Goal: Find contact information: Find contact information

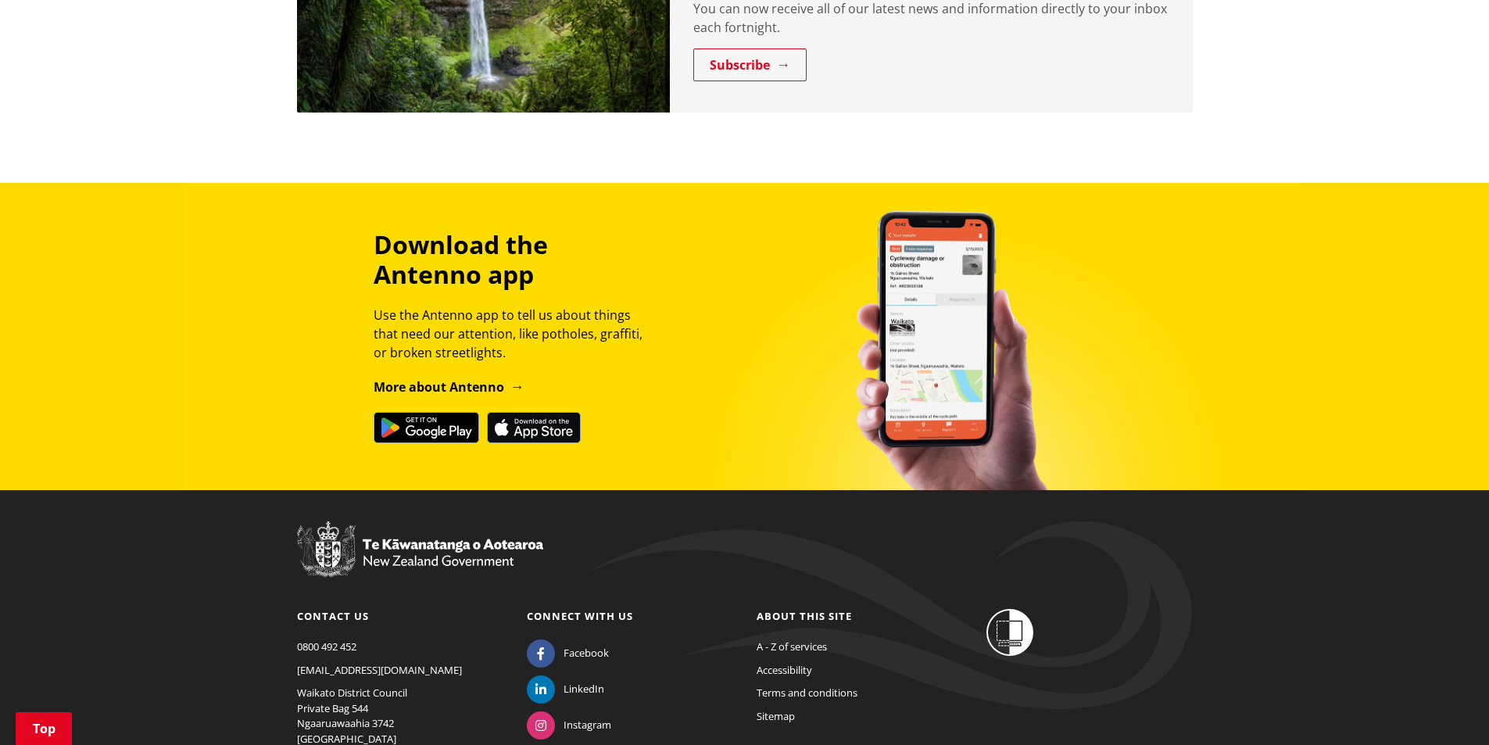
scroll to position [1446, 0]
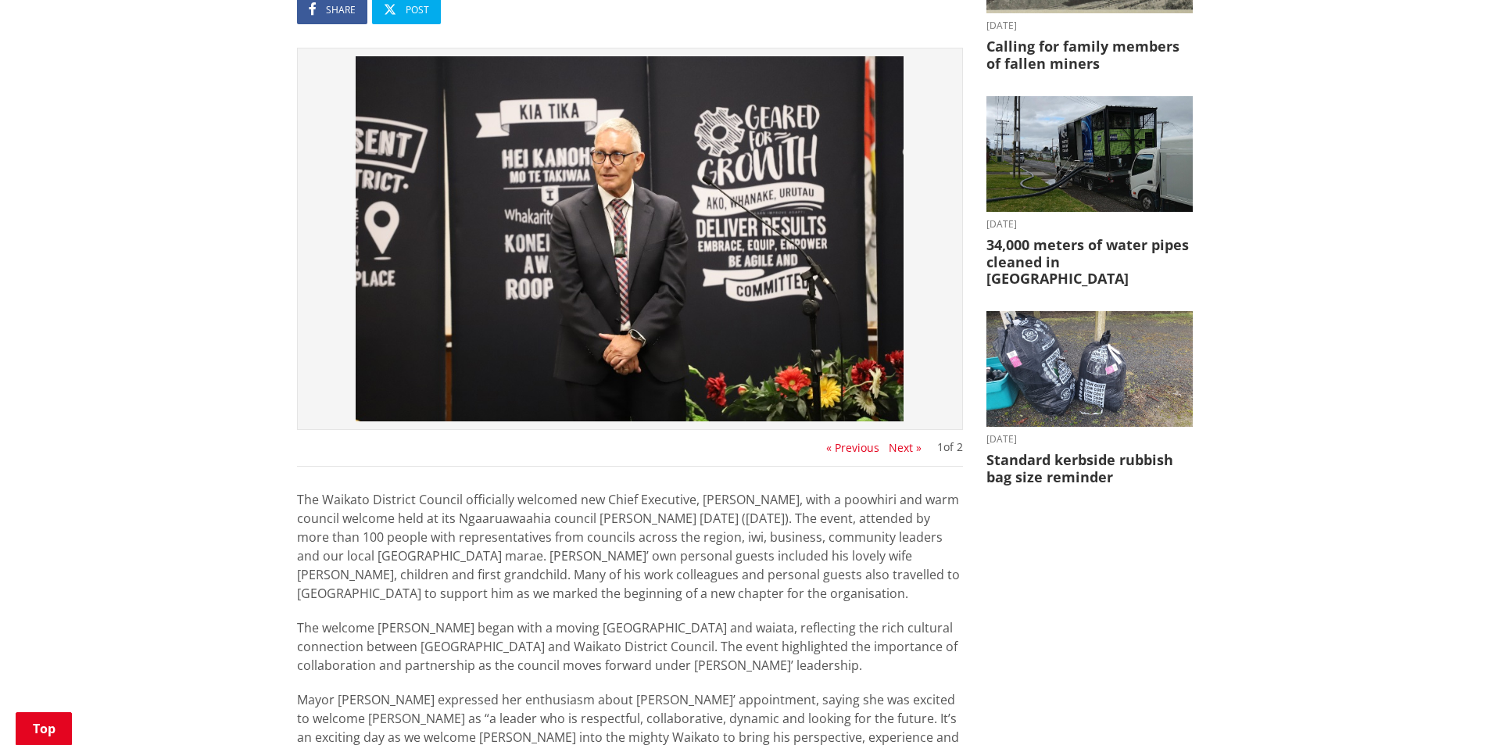
scroll to position [235, 0]
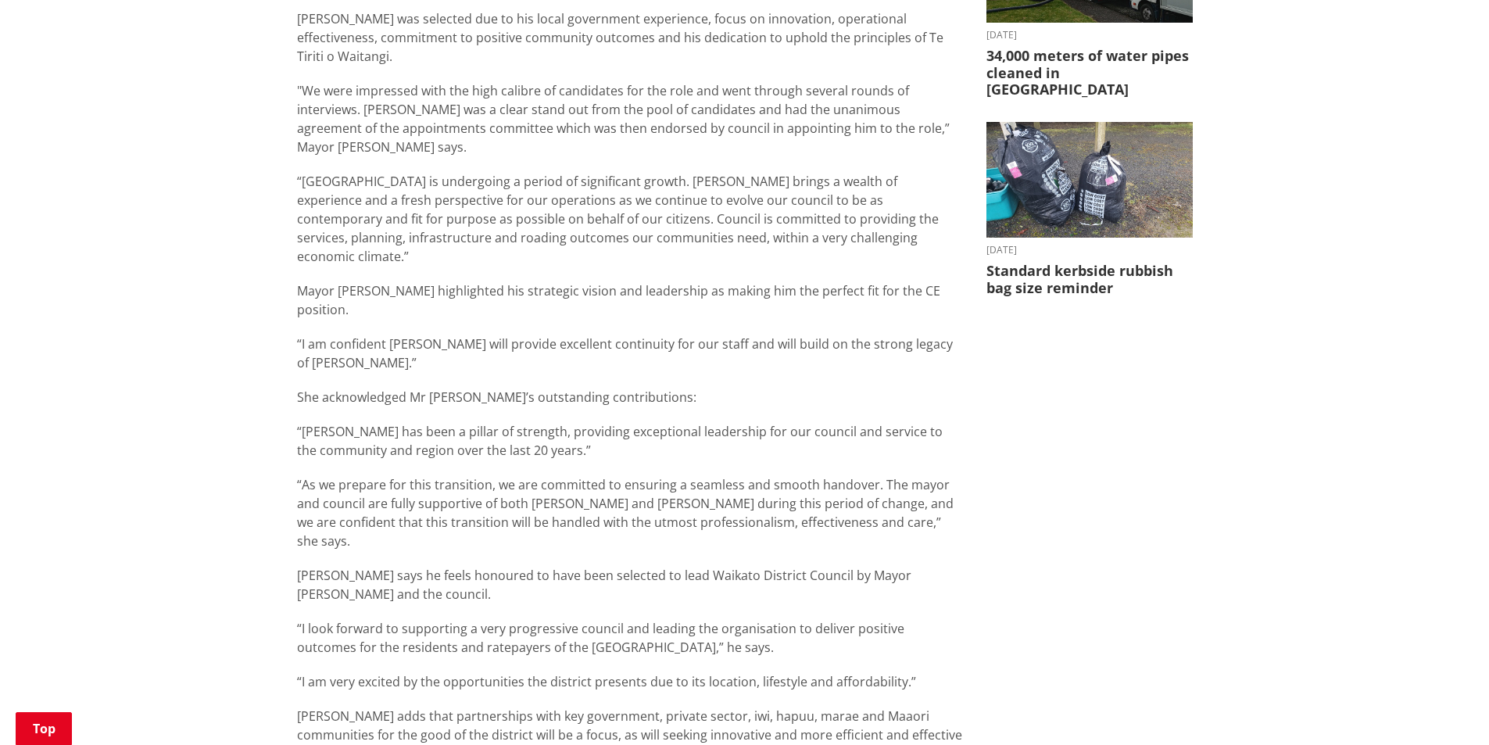
scroll to position [704, 0]
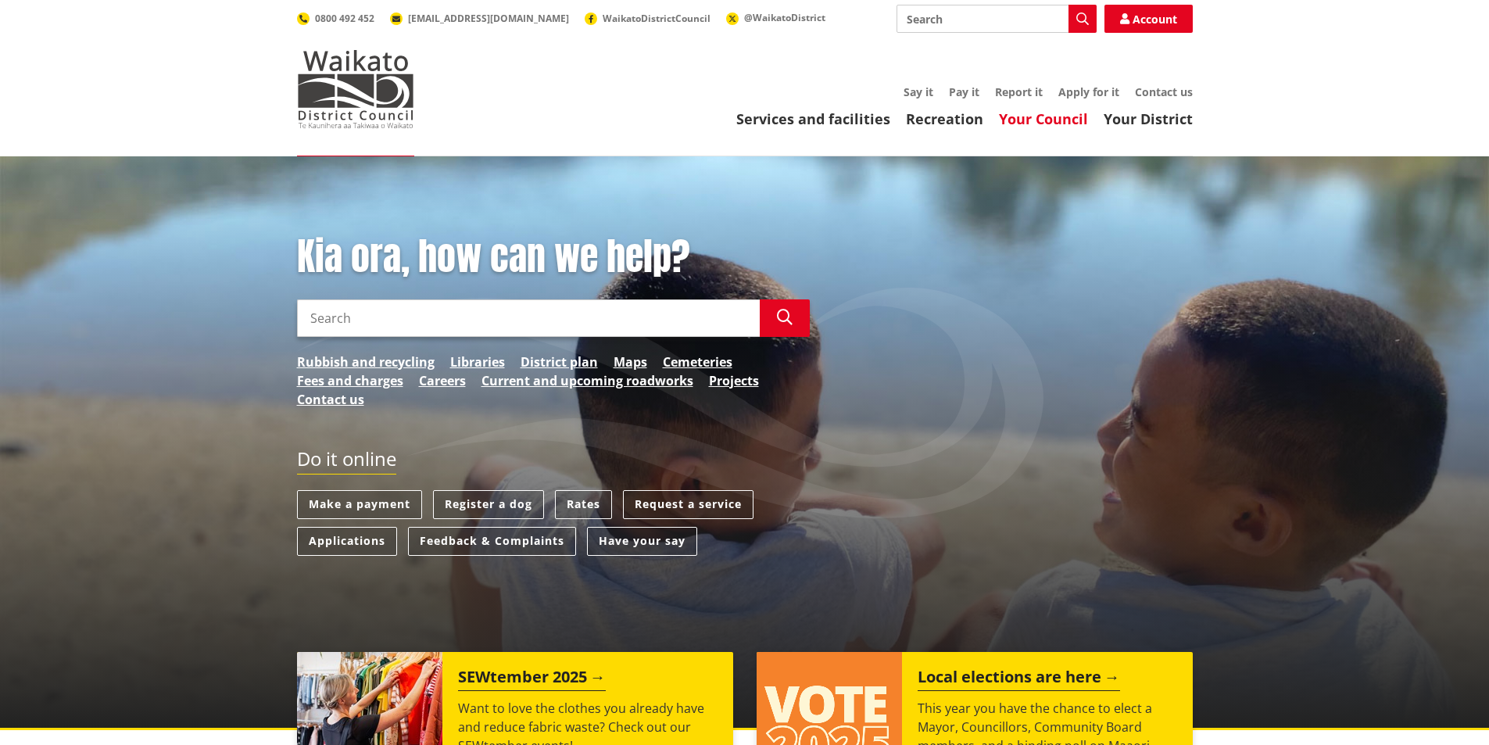
click at [1061, 118] on link "Your Council" at bounding box center [1043, 118] width 89 height 19
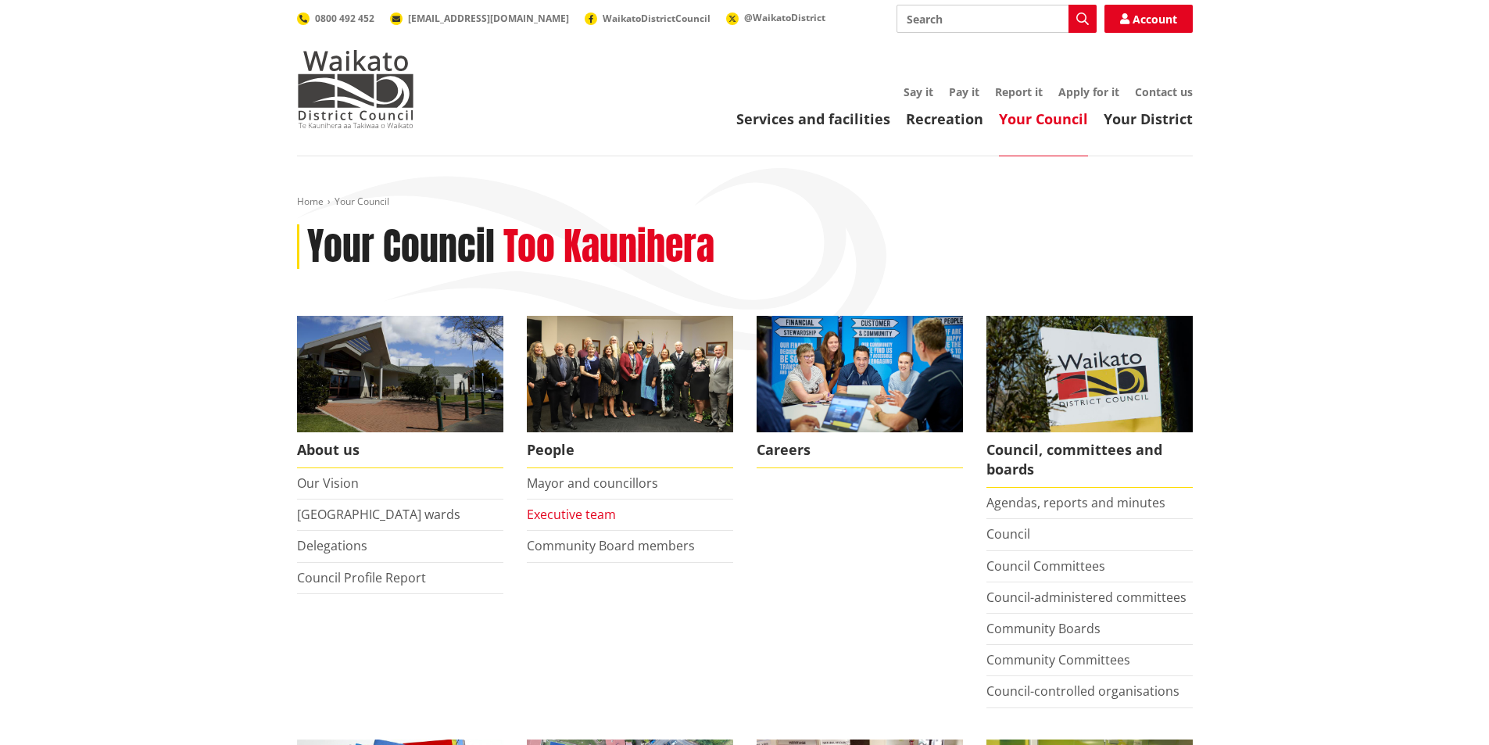
click at [598, 517] on link "Executive team" at bounding box center [571, 514] width 89 height 17
